Goal: Communication & Community: Answer question/provide support

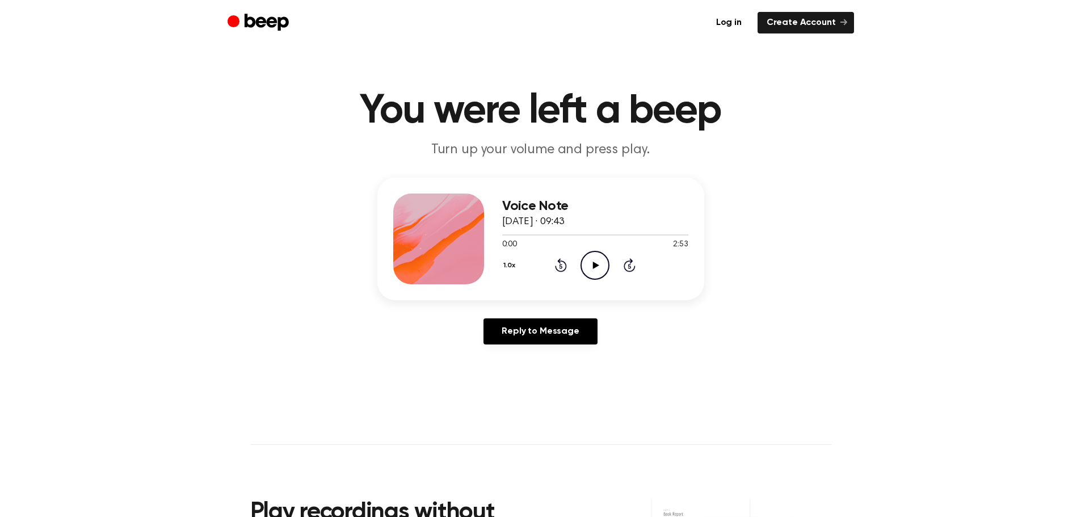
click at [590, 263] on icon "Play Audio" at bounding box center [594, 265] width 29 height 29
click at [598, 261] on icon "Pause Audio" at bounding box center [594, 265] width 29 height 29
drag, startPoint x: 555, startPoint y: 233, endPoint x: 503, endPoint y: 233, distance: 52.2
click at [503, 233] on div at bounding box center [595, 234] width 186 height 9
click at [563, 265] on icon "Rewind 5 seconds" at bounding box center [560, 265] width 12 height 15
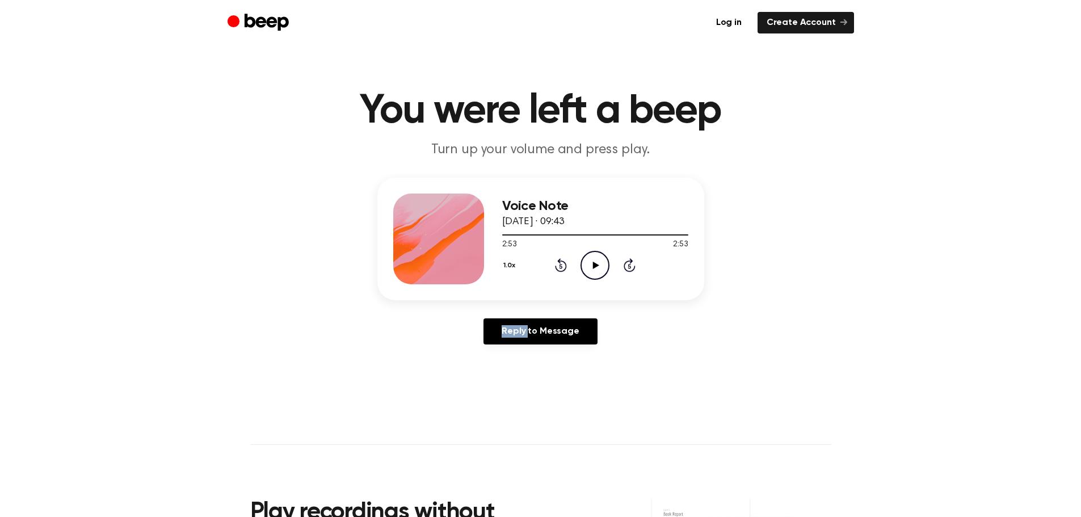
click at [563, 265] on icon "Rewind 5 seconds" at bounding box center [560, 265] width 12 height 15
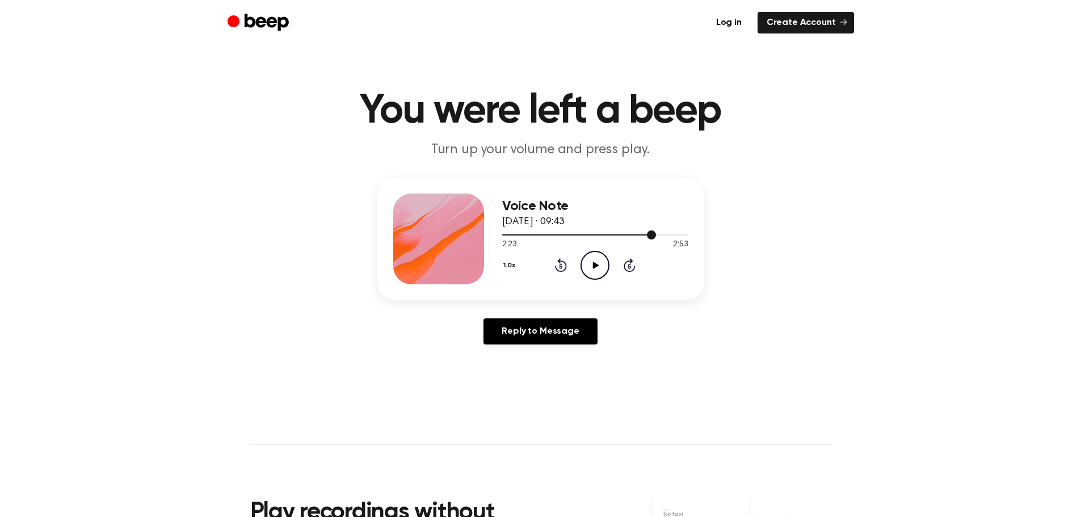
drag, startPoint x: 651, startPoint y: 234, endPoint x: 586, endPoint y: 234, distance: 65.2
click at [586, 234] on div at bounding box center [579, 234] width 154 height 1
click at [592, 267] on icon "Play Audio" at bounding box center [594, 265] width 29 height 29
click at [592, 267] on icon at bounding box center [594, 264] width 5 height 7
click at [531, 340] on link "Reply to Message" at bounding box center [539, 331] width 113 height 26
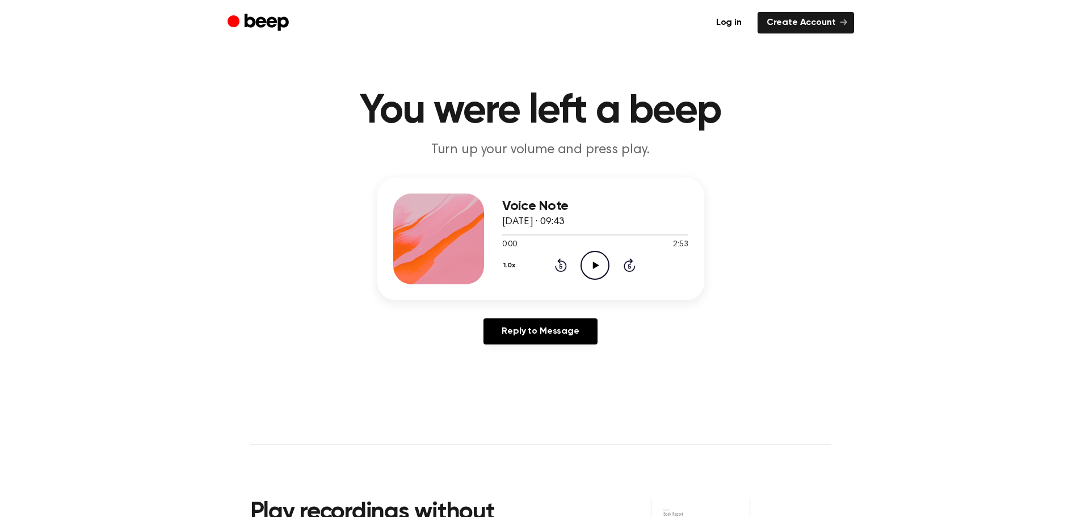
click at [592, 267] on icon "Play Audio" at bounding box center [594, 265] width 29 height 29
